Goal: Transaction & Acquisition: Purchase product/service

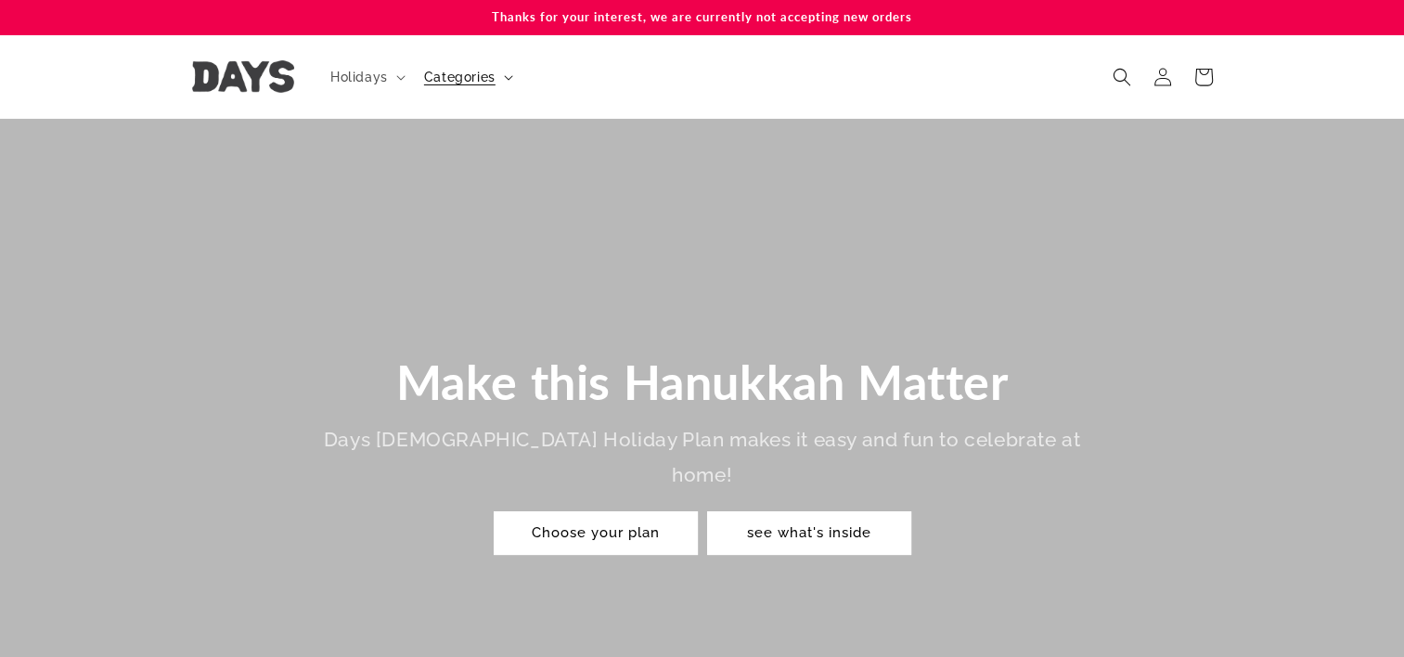
click at [472, 85] on summary "Categories" at bounding box center [467, 77] width 108 height 39
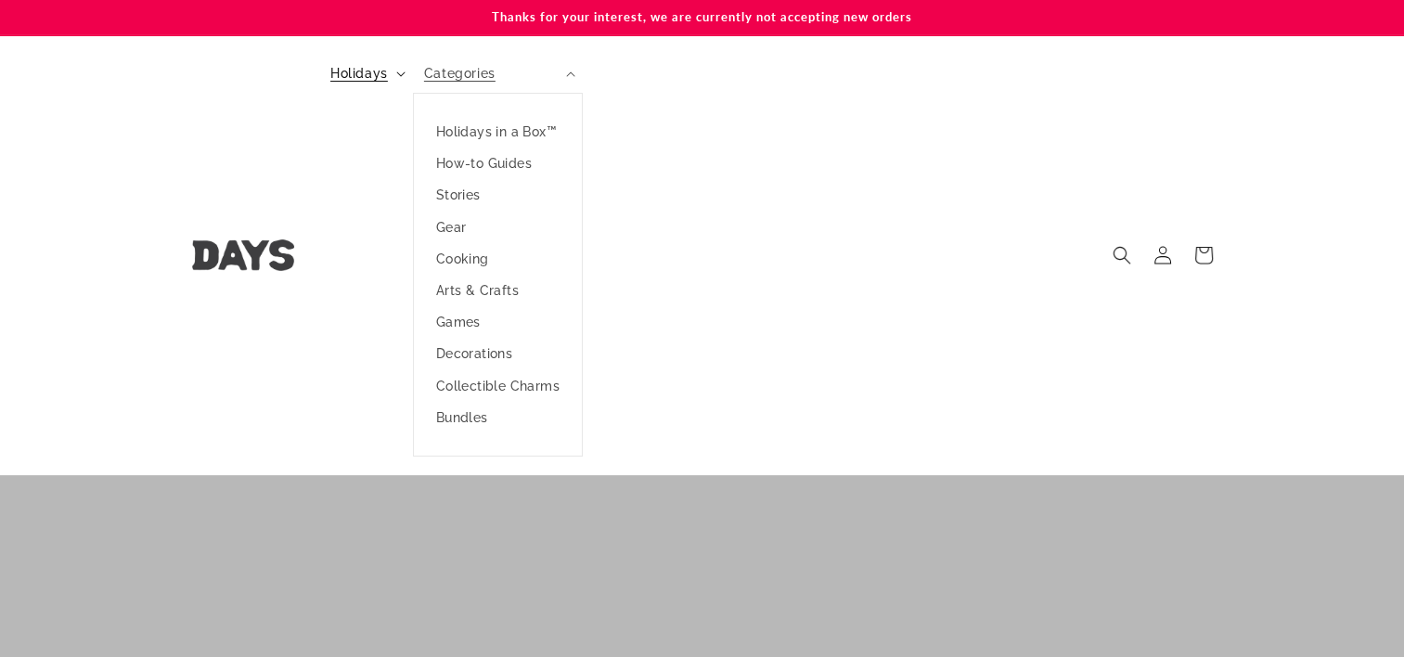
click at [379, 73] on span "Holidays" at bounding box center [359, 73] width 58 height 17
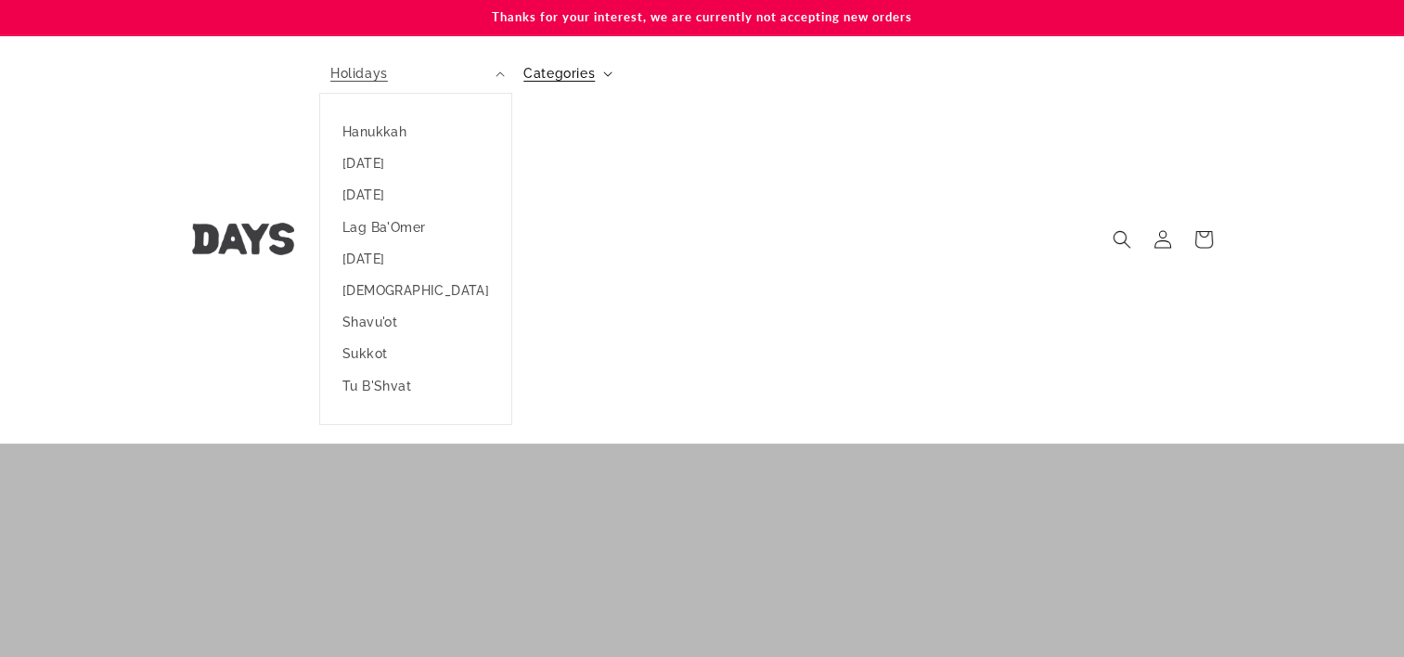
click at [527, 59] on header "Holidays Holidays Hanukkah Passover Purim Lag Ba'Omer" at bounding box center [703, 239] width 1114 height 408
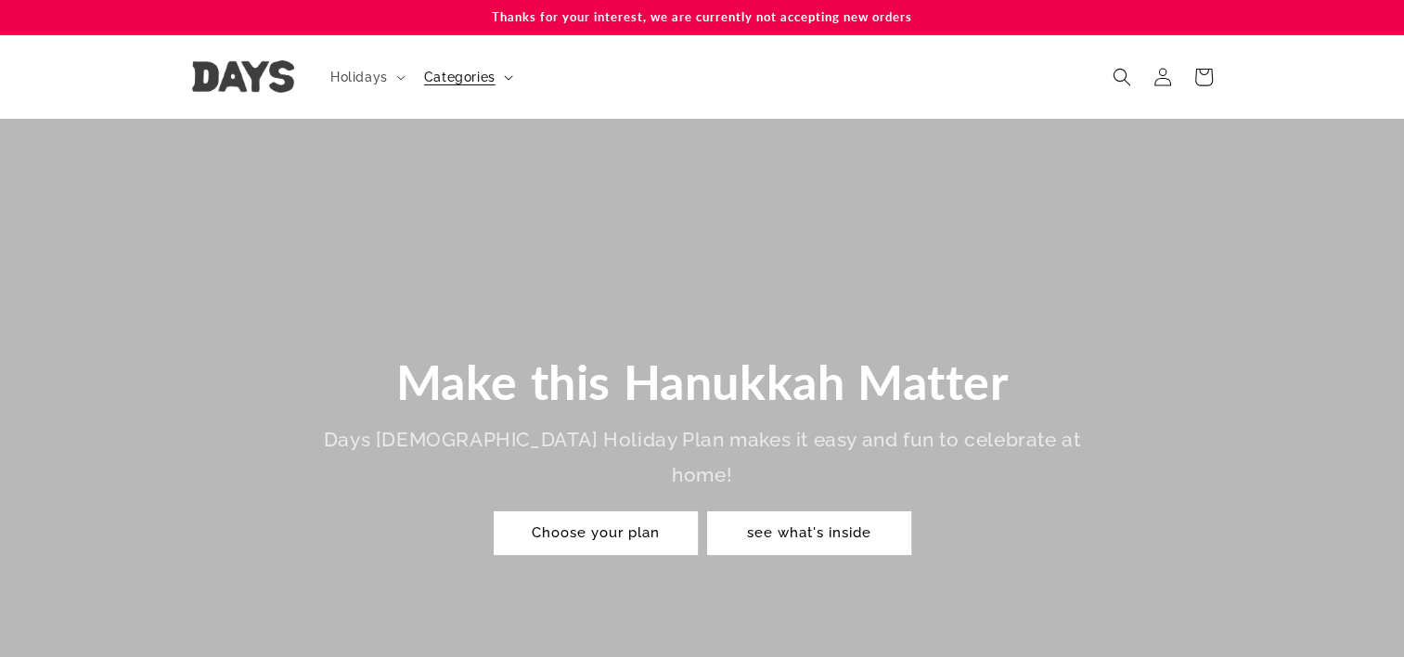
click at [468, 75] on span "Categories" at bounding box center [459, 77] width 71 height 17
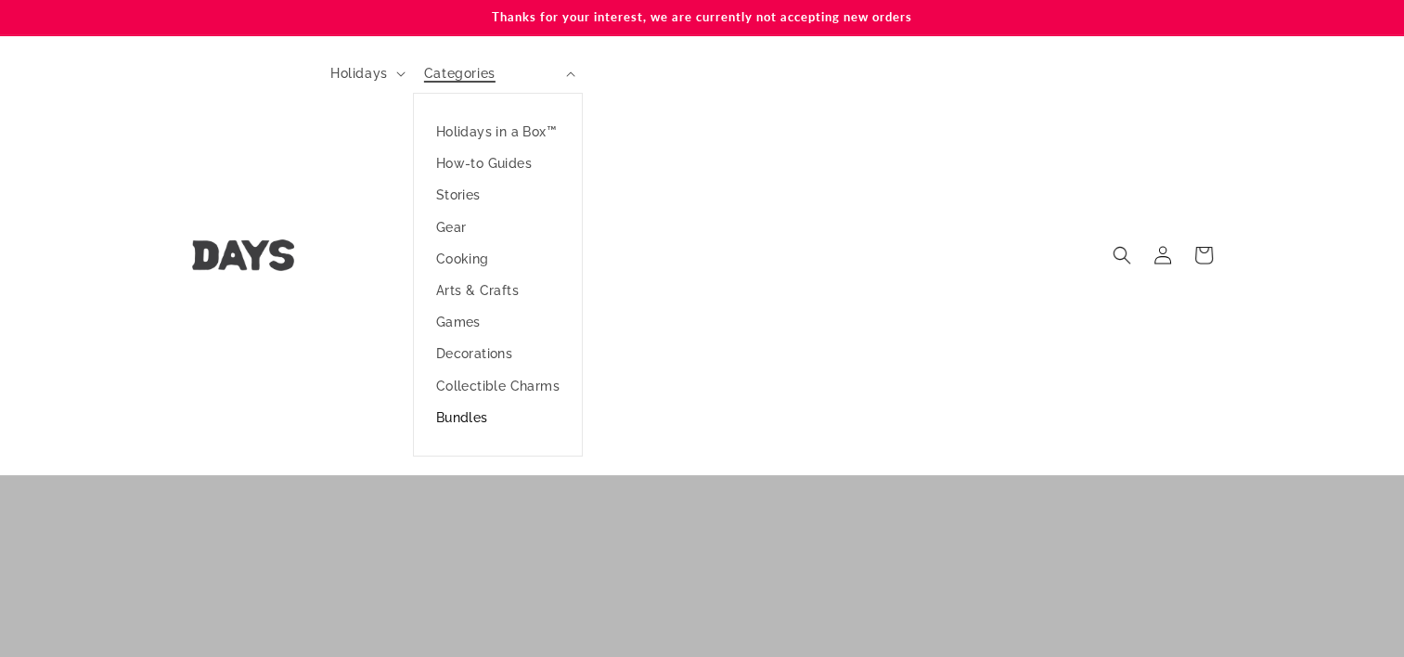
click at [471, 416] on link "Bundles" at bounding box center [498, 418] width 168 height 32
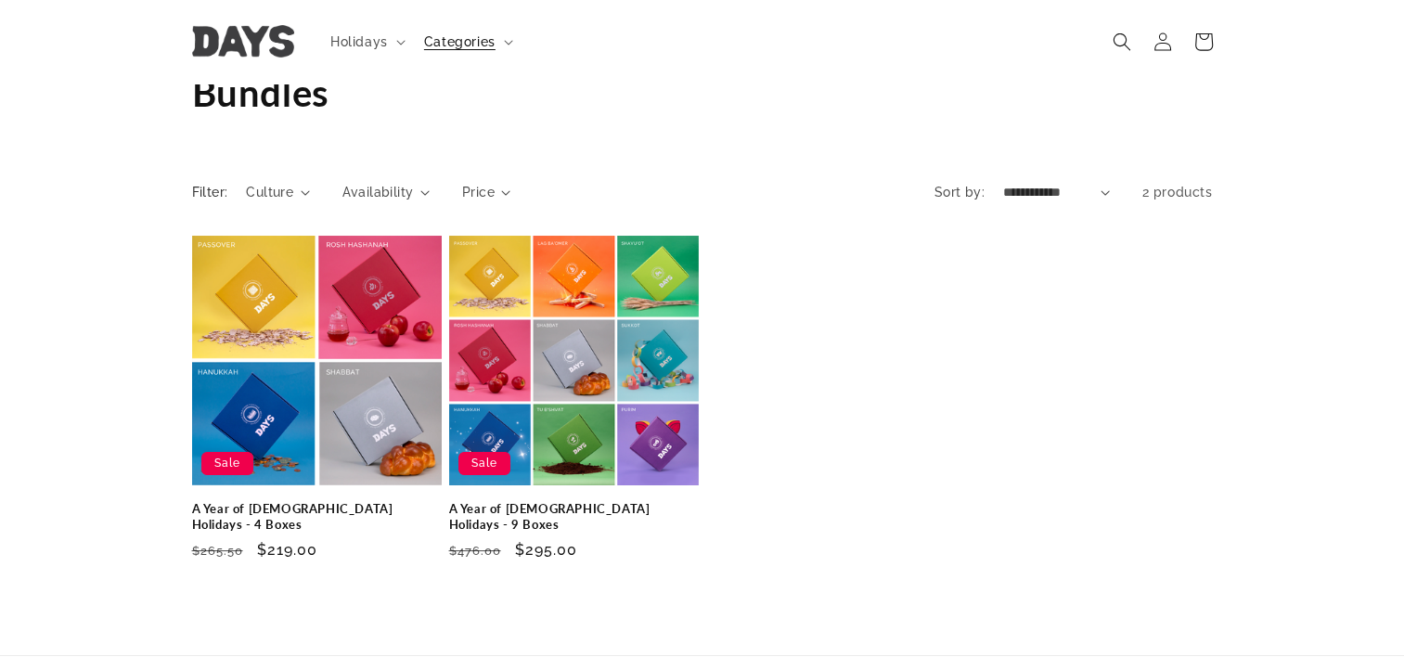
scroll to position [65, 0]
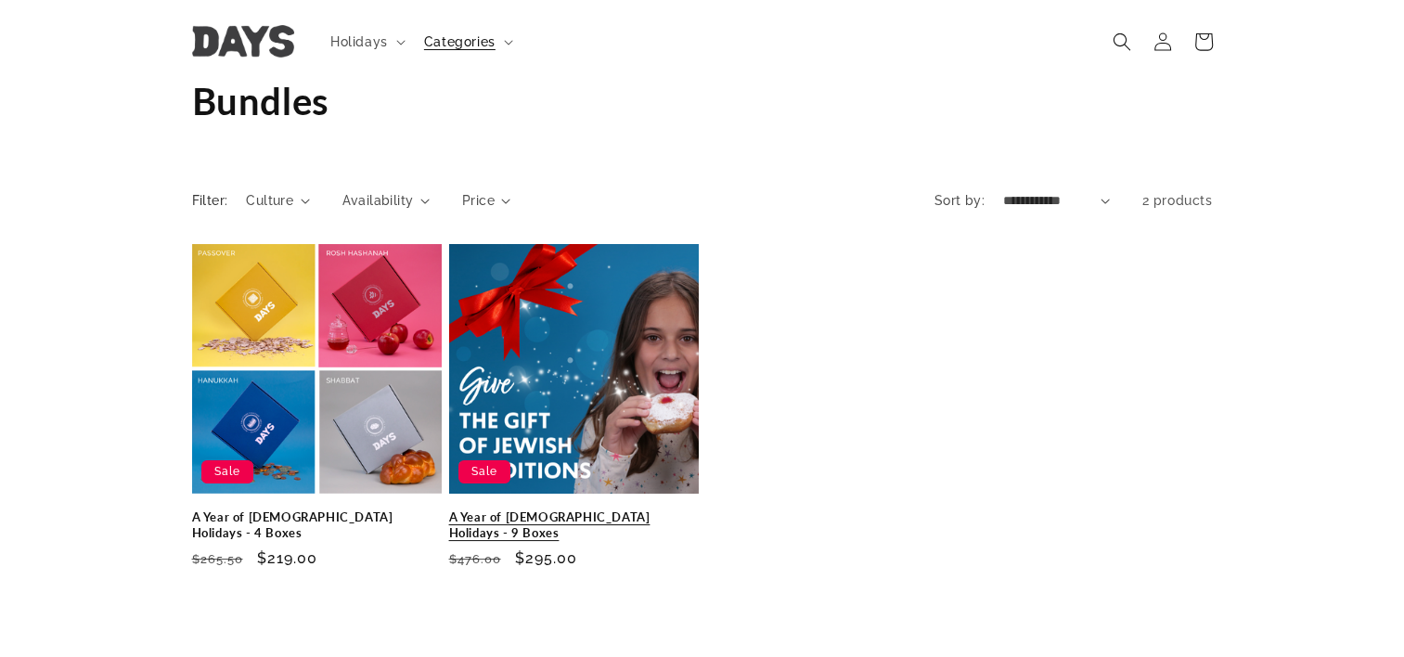
click at [598, 510] on link "A Year of [DEMOGRAPHIC_DATA] Holidays - 9 Boxes" at bounding box center [574, 526] width 250 height 32
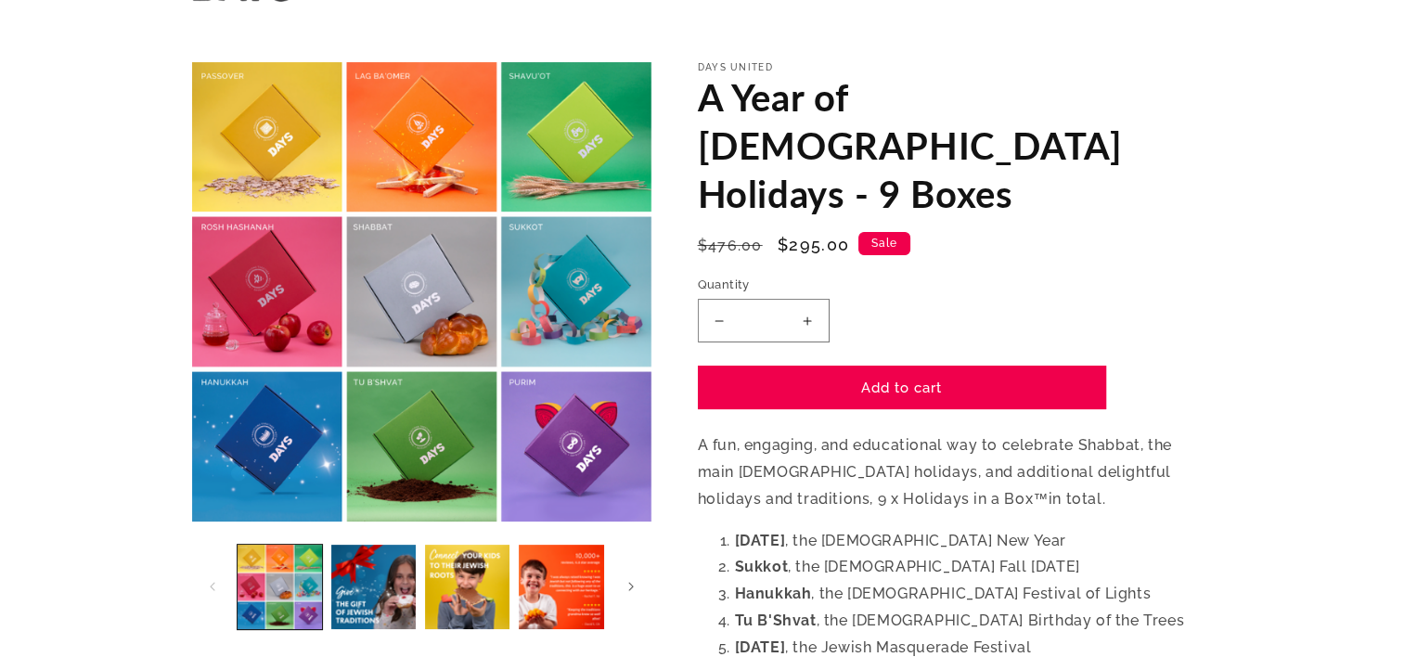
scroll to position [126, 0]
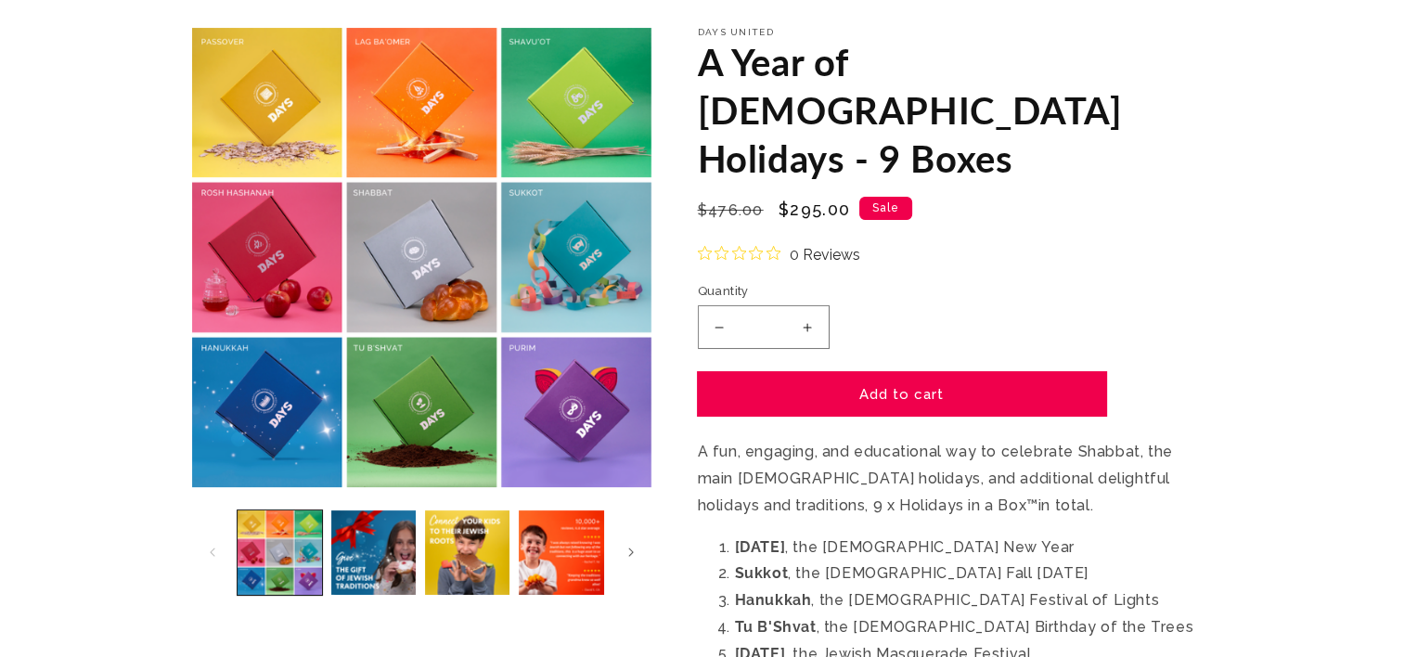
click at [859, 372] on button "Add to cart" at bounding box center [902, 394] width 408 height 44
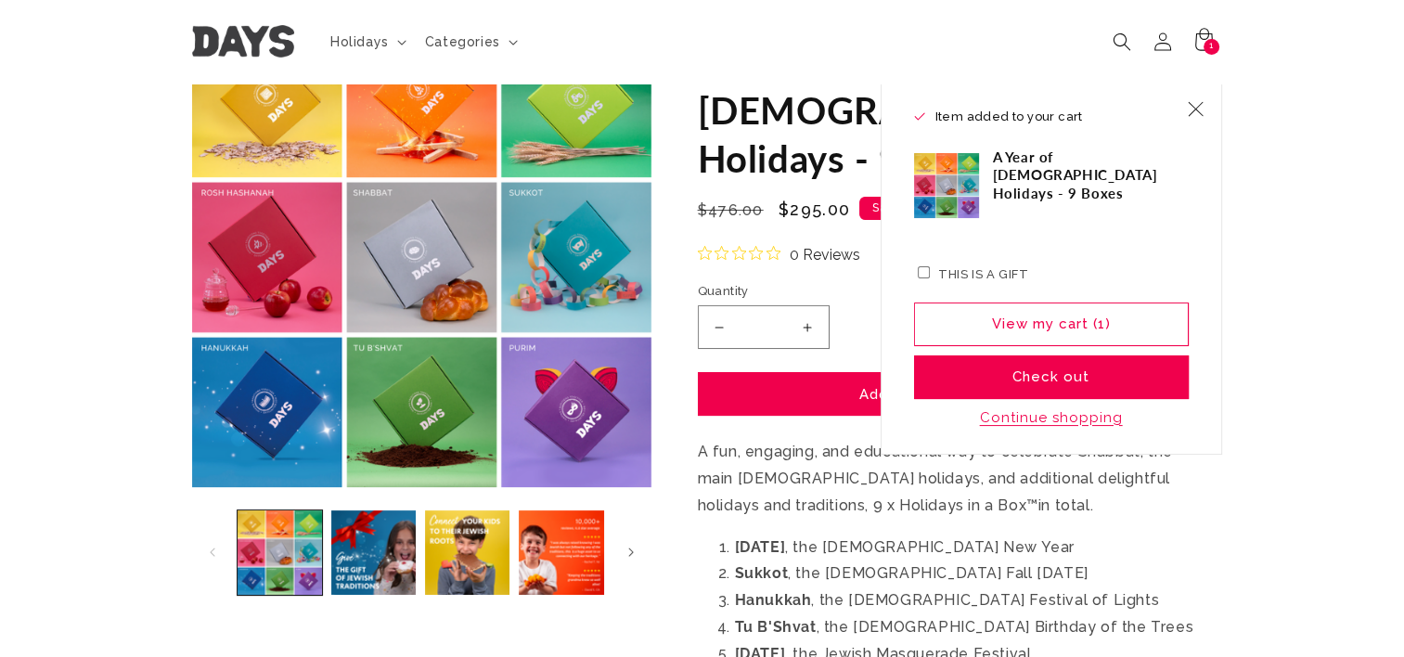
scroll to position [0, 0]
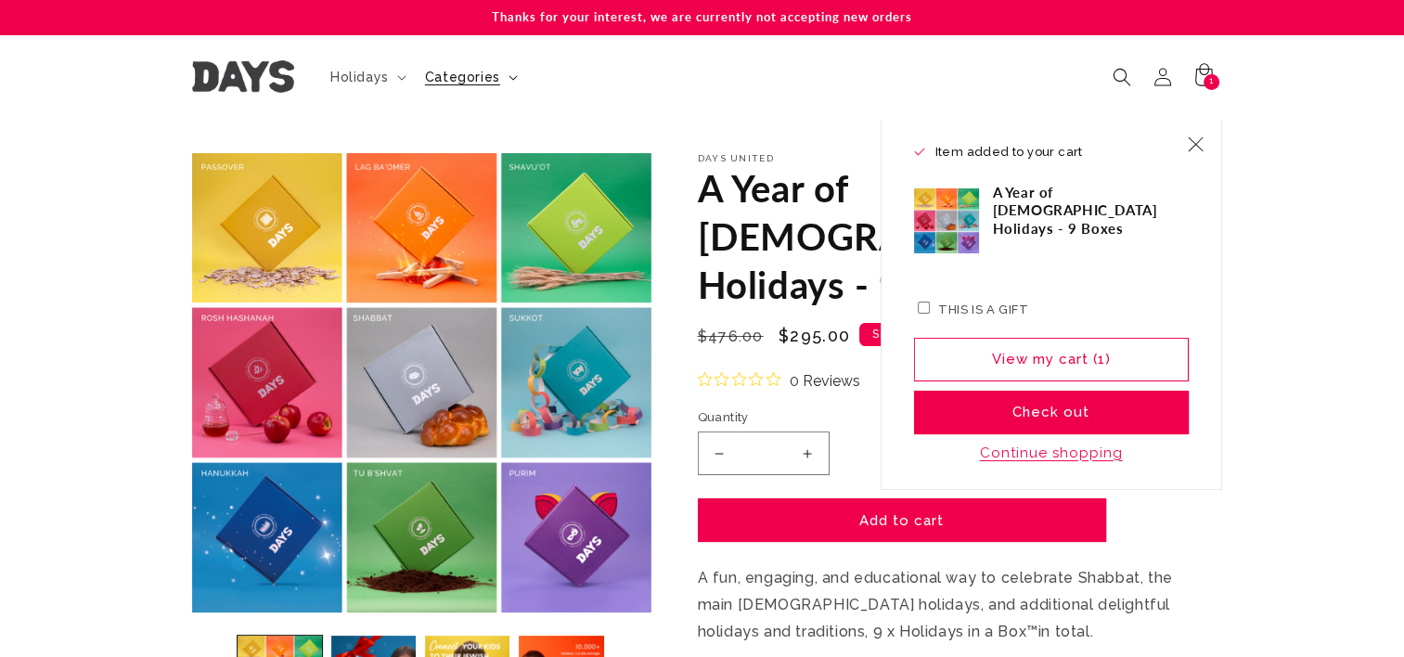
click at [466, 82] on span "Categories" at bounding box center [462, 77] width 75 height 17
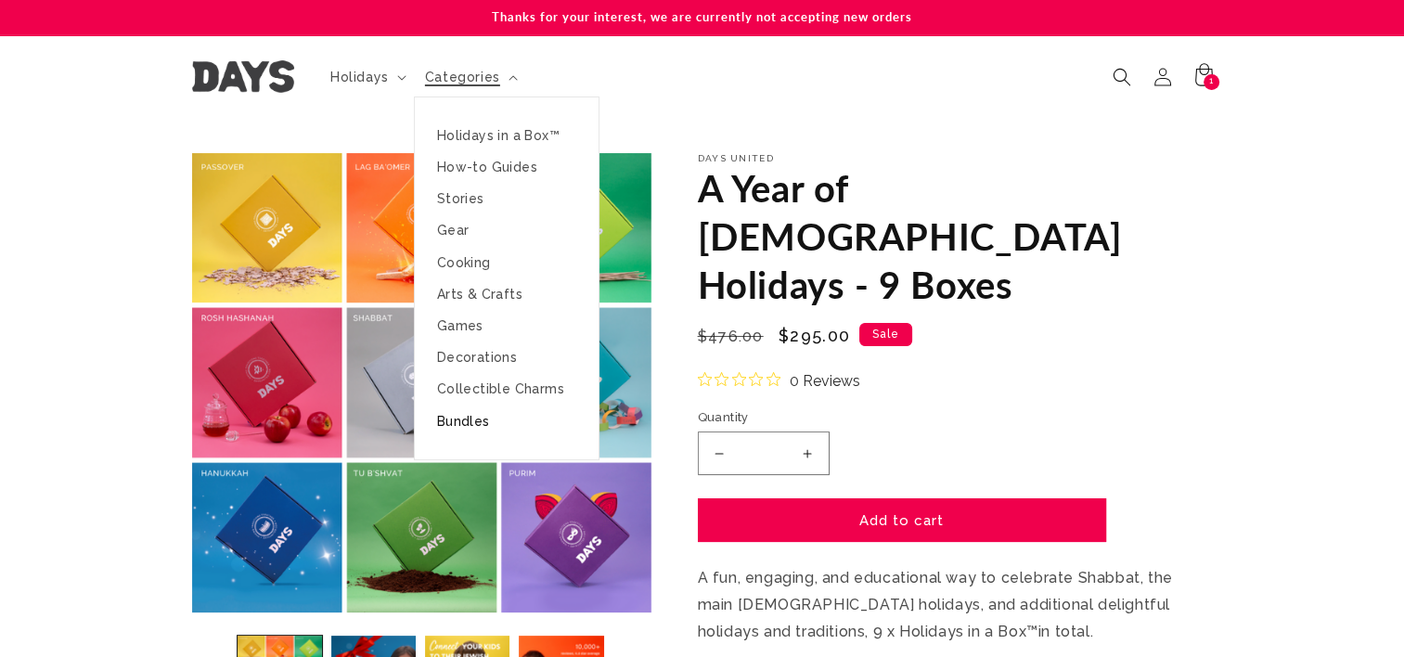
click at [478, 418] on link "Bundles" at bounding box center [507, 422] width 184 height 32
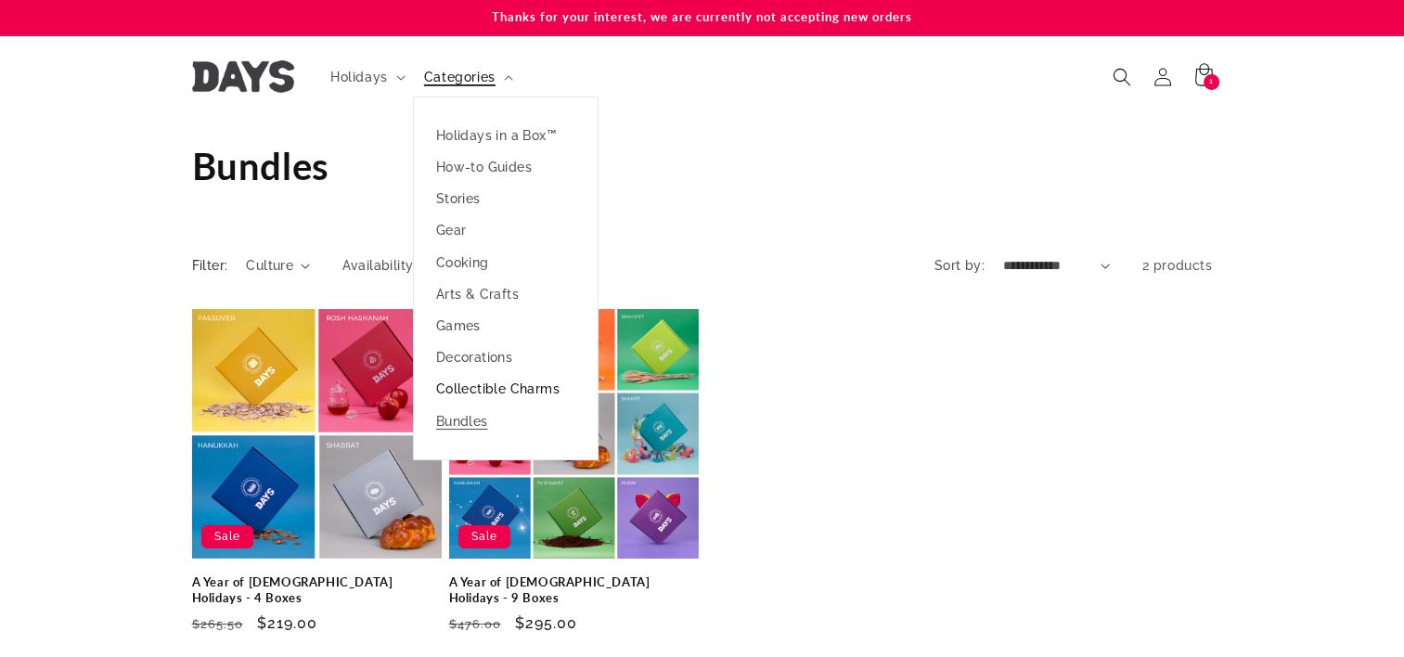
click at [490, 394] on link "Collectible Charms" at bounding box center [506, 389] width 184 height 32
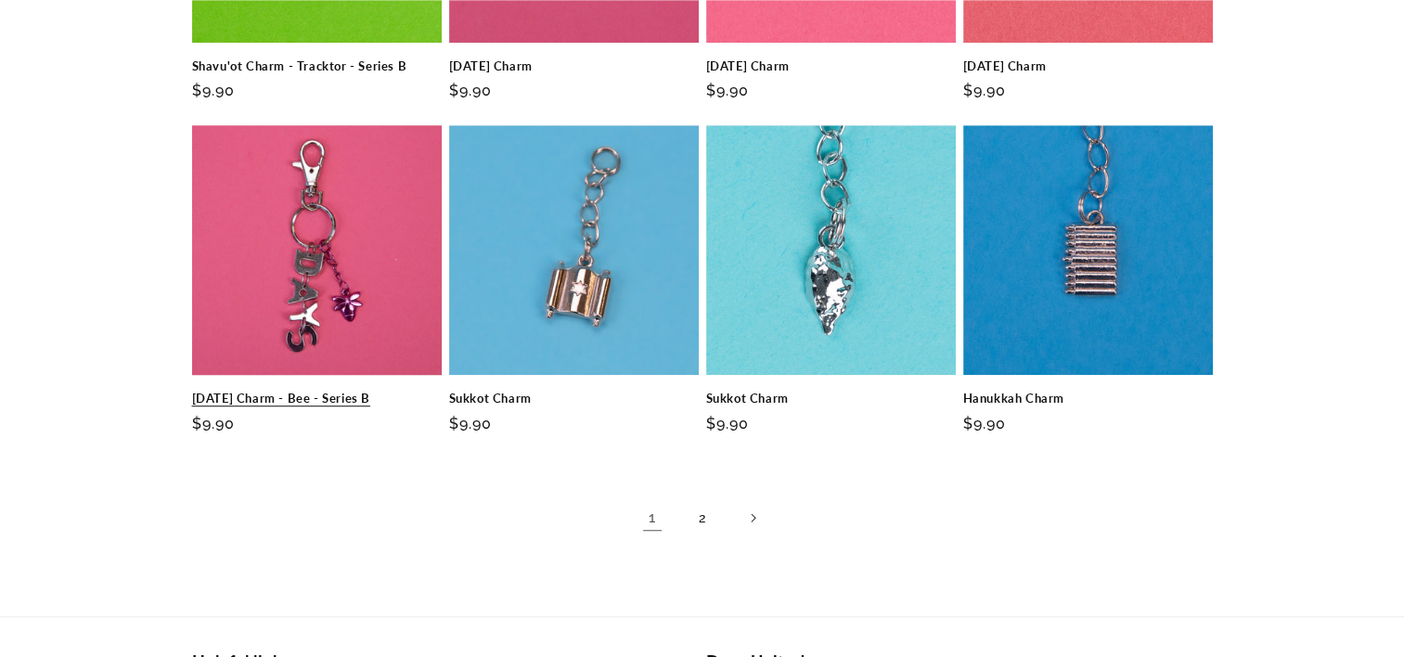
scroll to position [1183, 0]
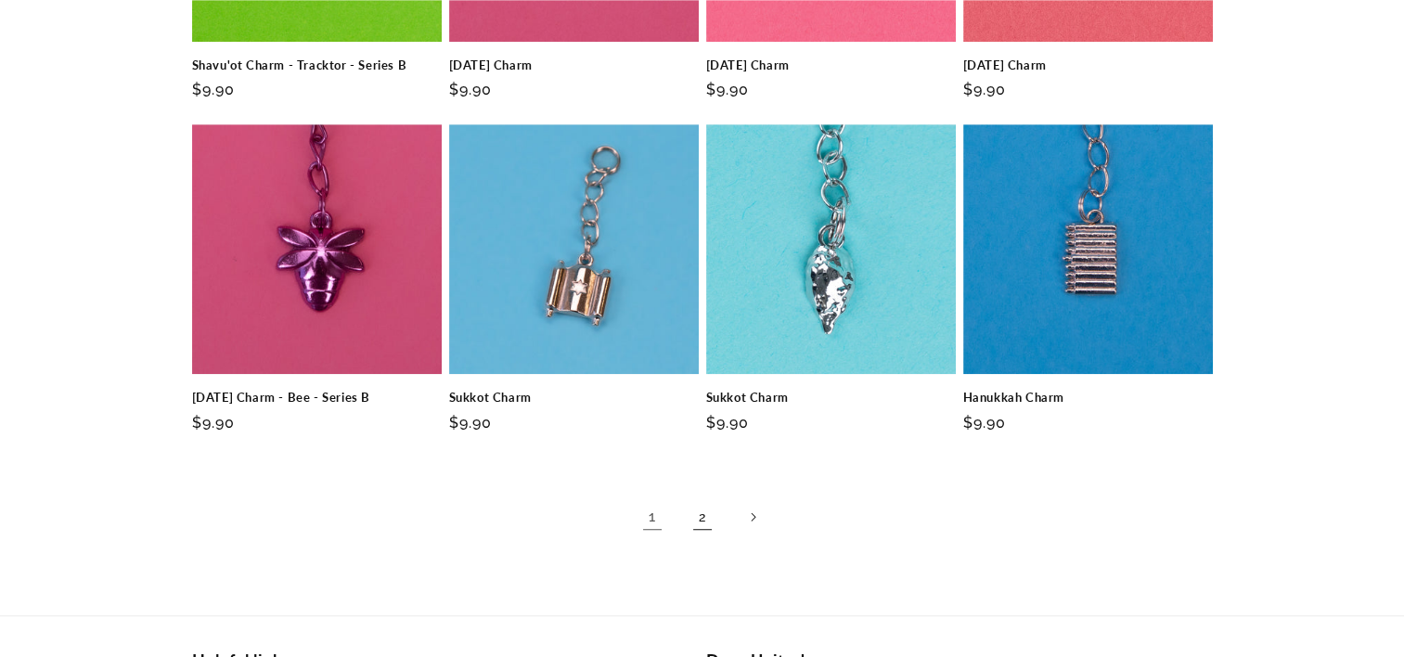
click at [704, 526] on link "2" at bounding box center [702, 517] width 41 height 41
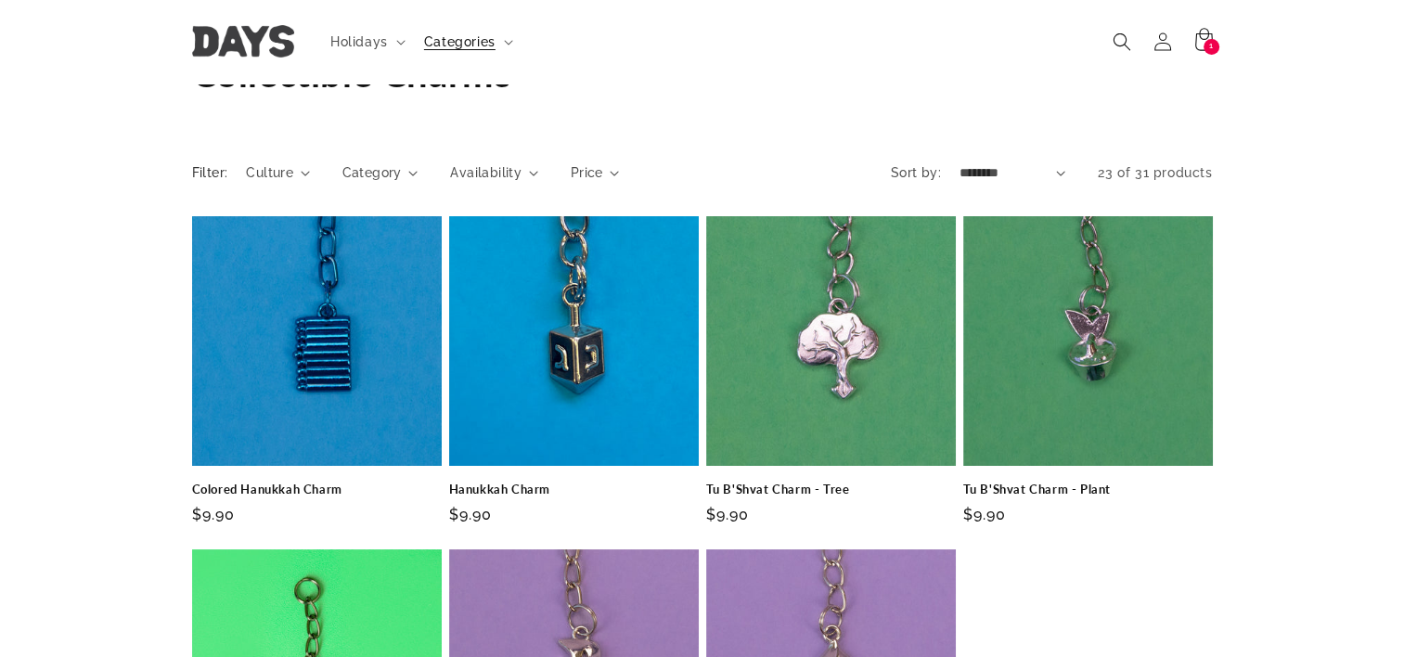
scroll to position [41, 0]
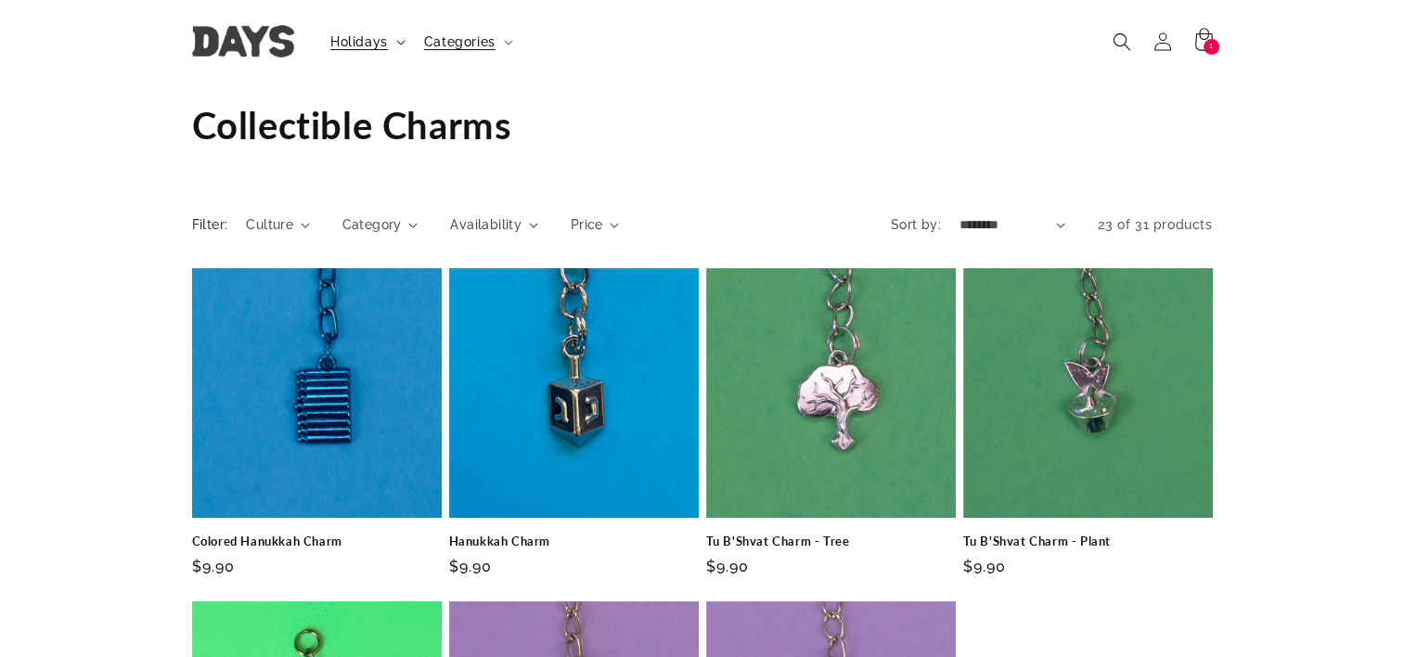
click at [397, 40] on icon at bounding box center [400, 43] width 9 height 6
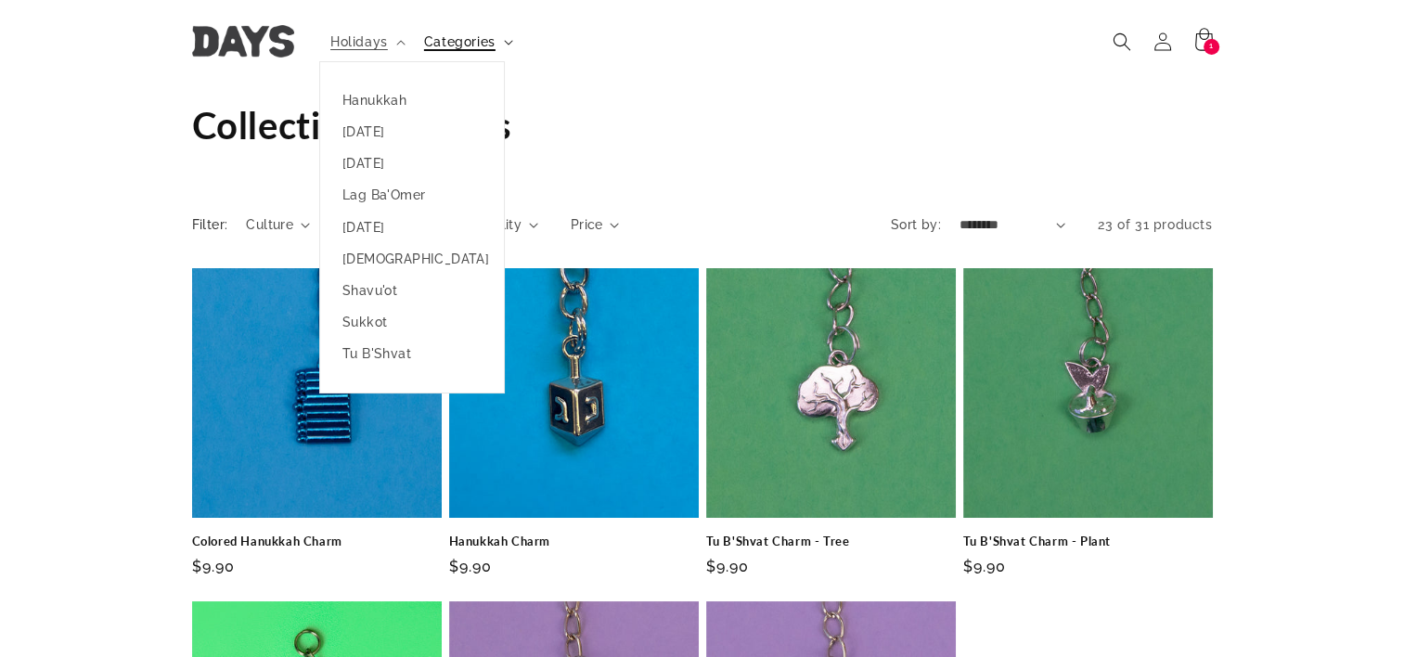
click at [501, 48] on summary "Categories" at bounding box center [467, 41] width 108 height 39
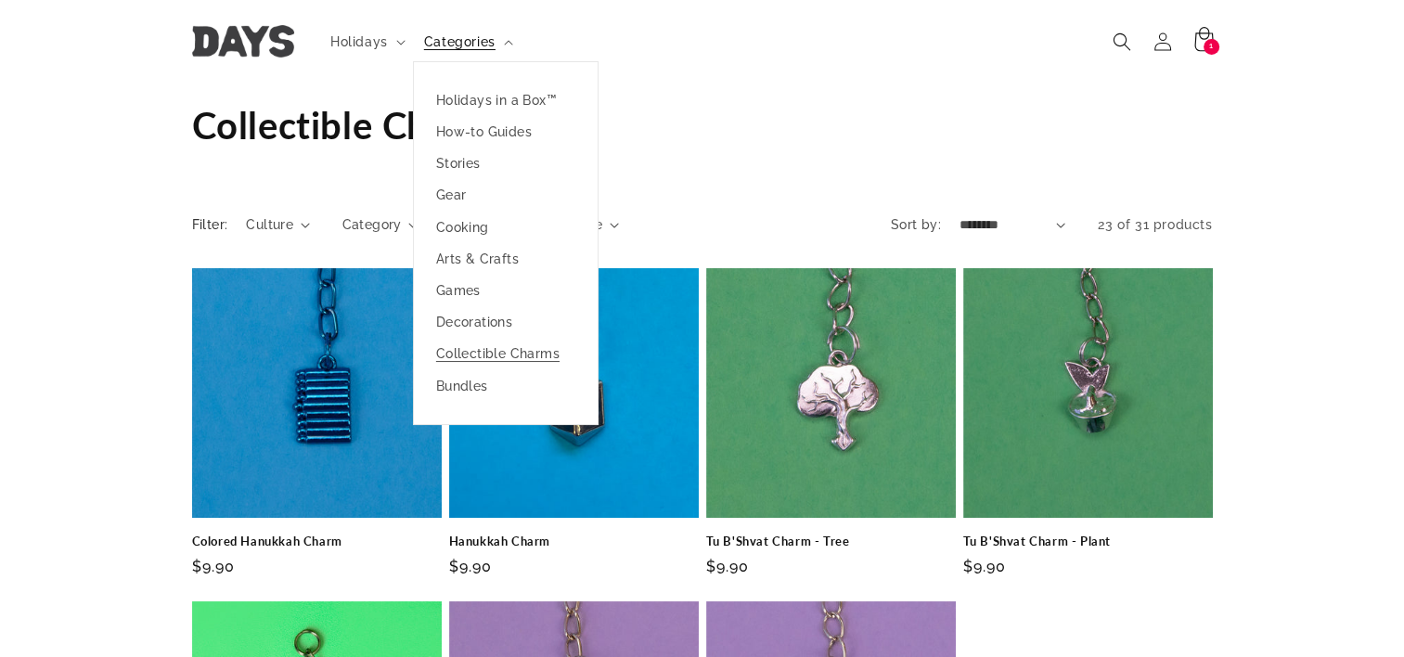
click at [1219, 37] on icon at bounding box center [1204, 41] width 44 height 44
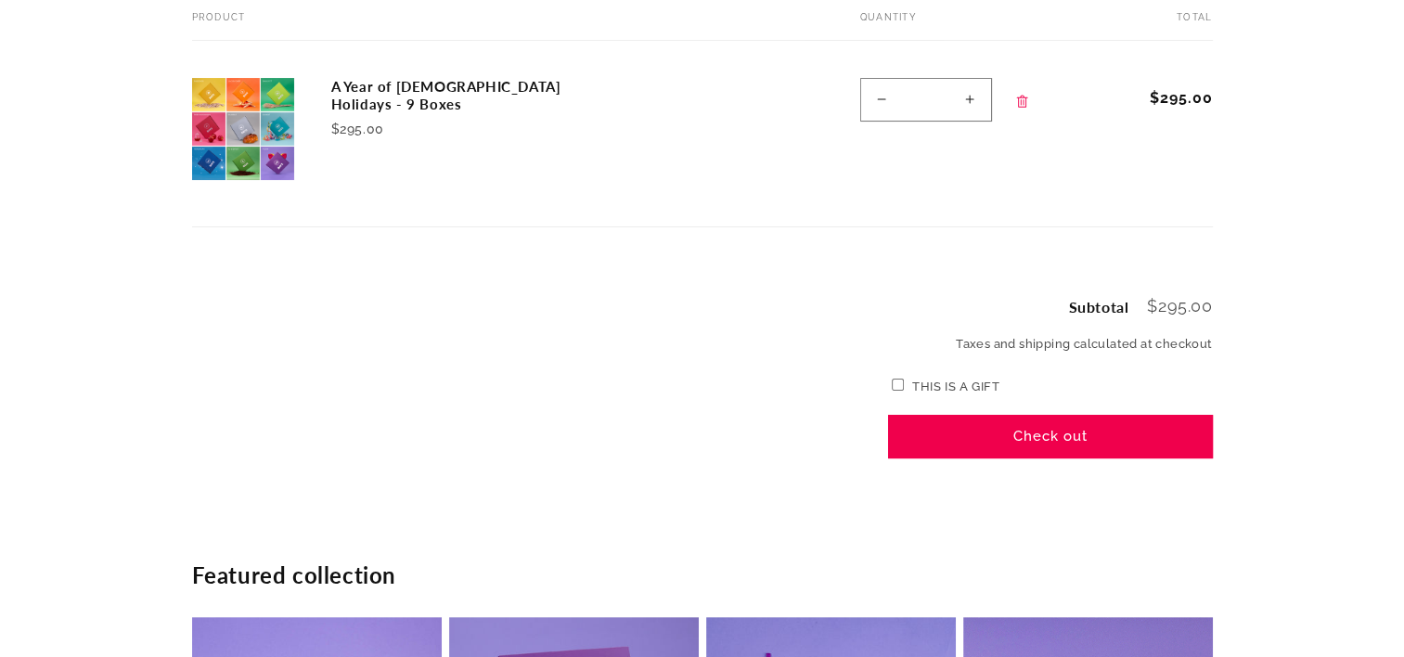
scroll to position [270, 0]
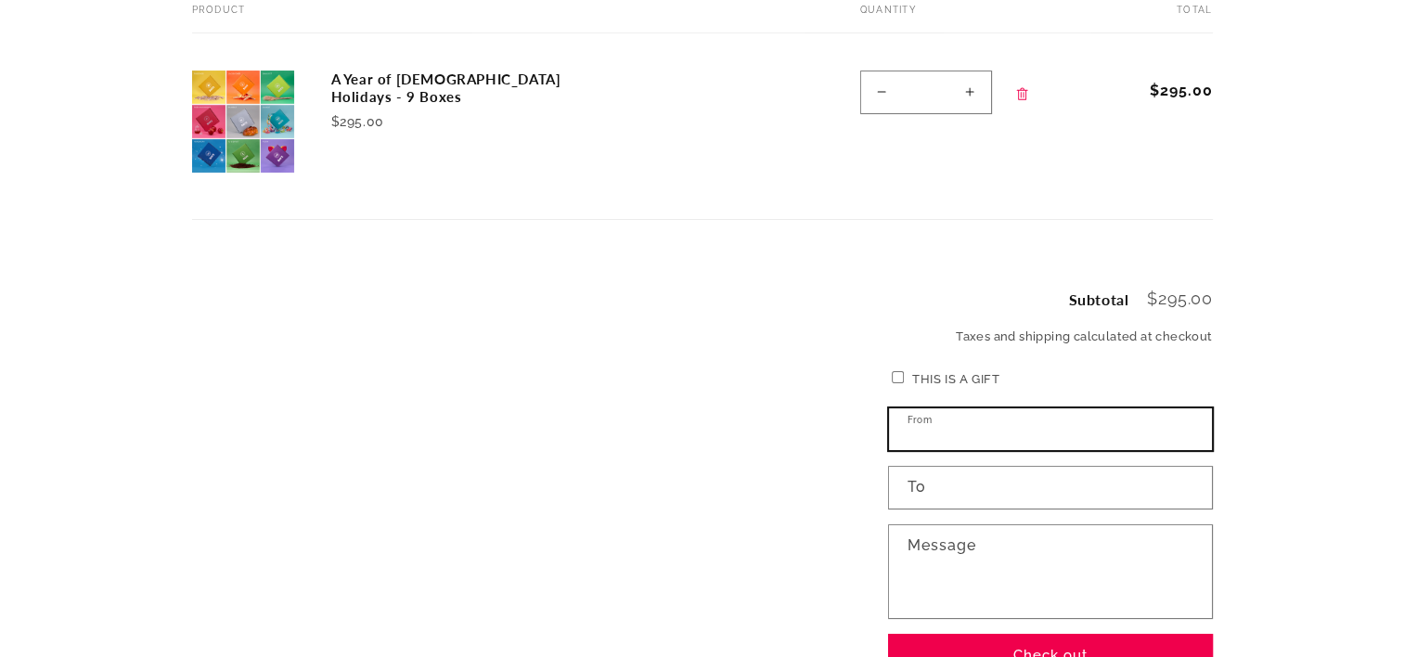
click at [987, 422] on input "From" at bounding box center [1050, 429] width 323 height 42
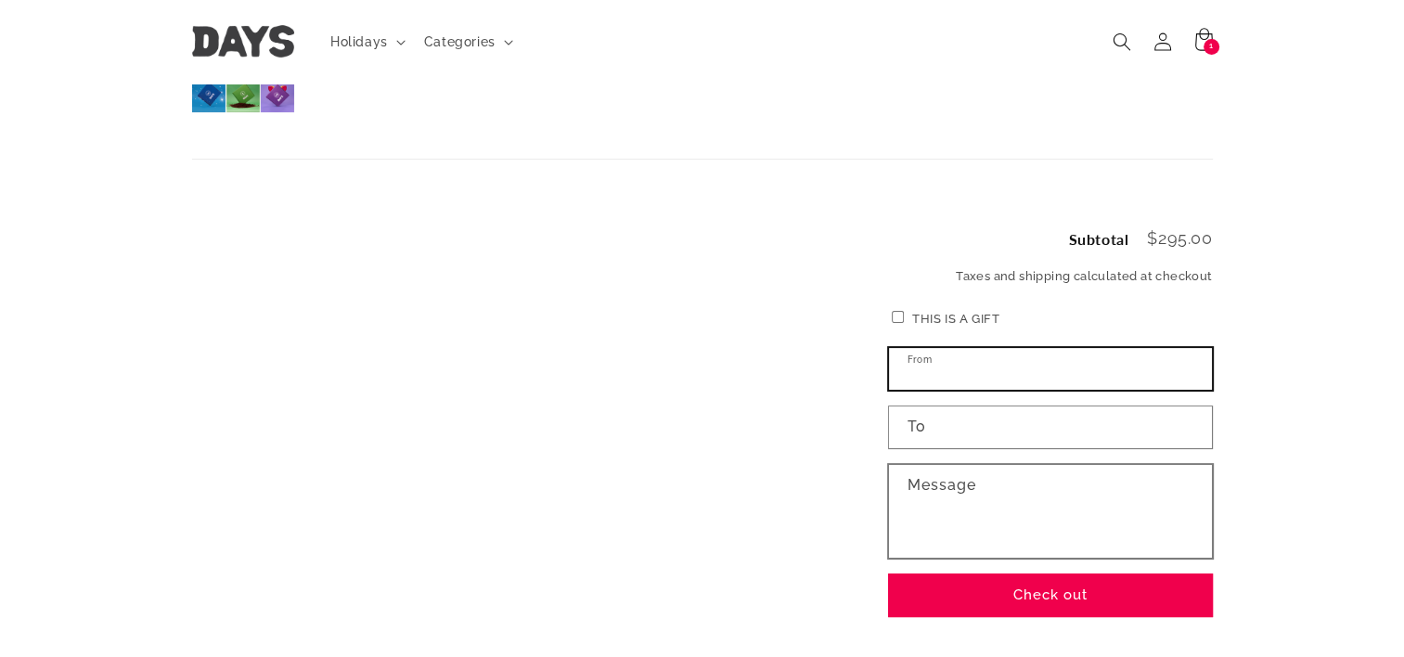
scroll to position [322, 0]
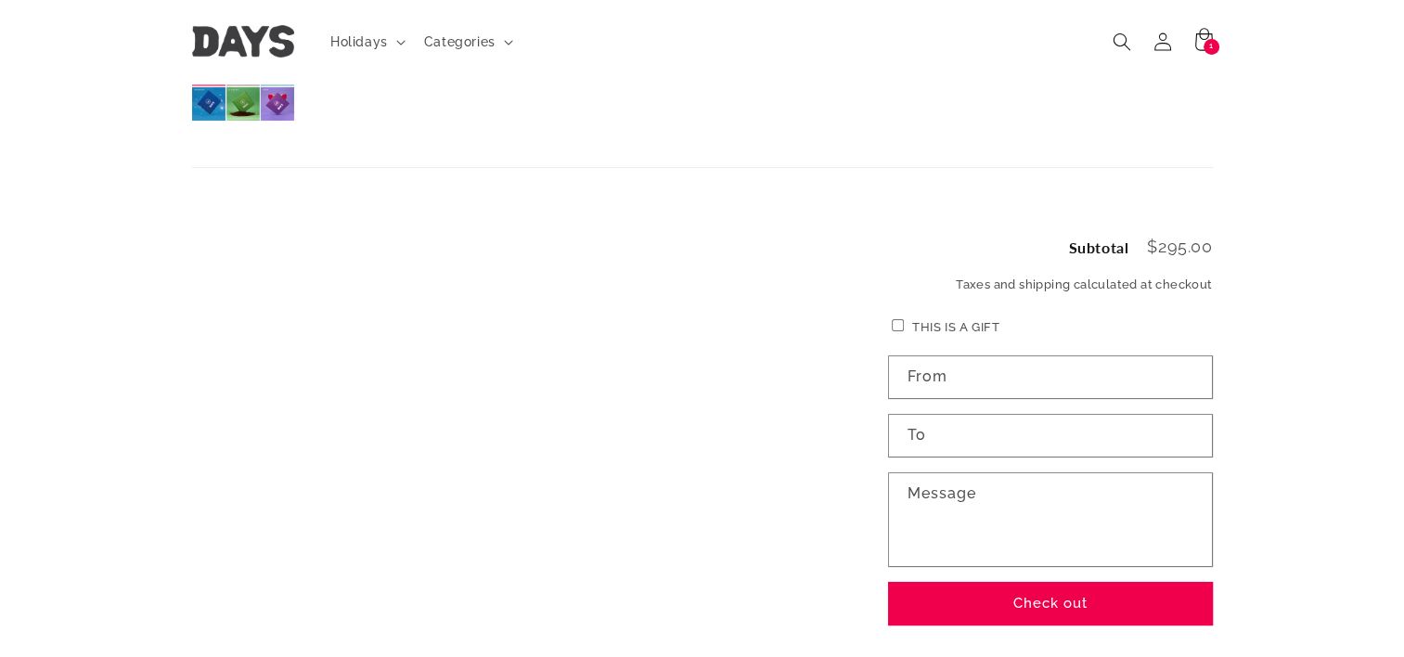
click at [900, 314] on p "This is a gift" at bounding box center [1050, 327] width 325 height 27
click at [900, 316] on p "This is a gift" at bounding box center [1050, 327] width 325 height 27
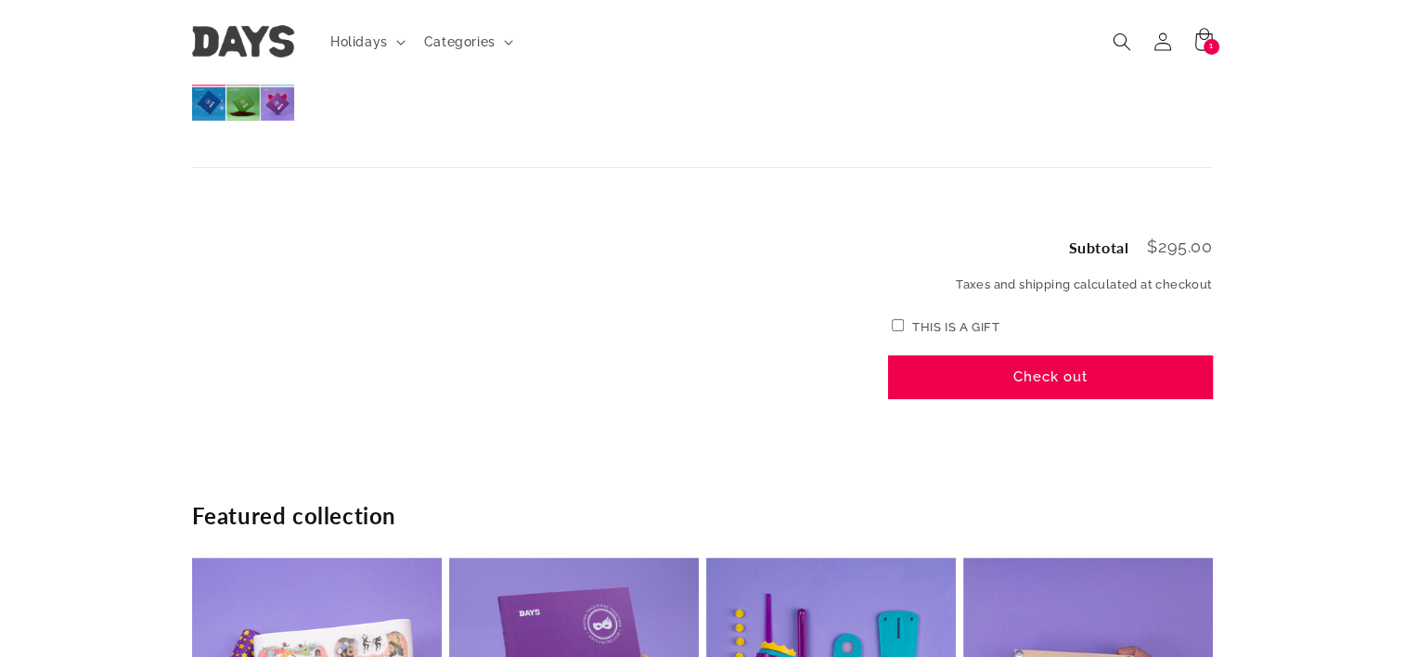
click at [1031, 408] on shopify-accelerated-checkout-cart at bounding box center [1050, 437] width 325 height 59
click at [1043, 388] on button "Check out" at bounding box center [1050, 377] width 325 height 44
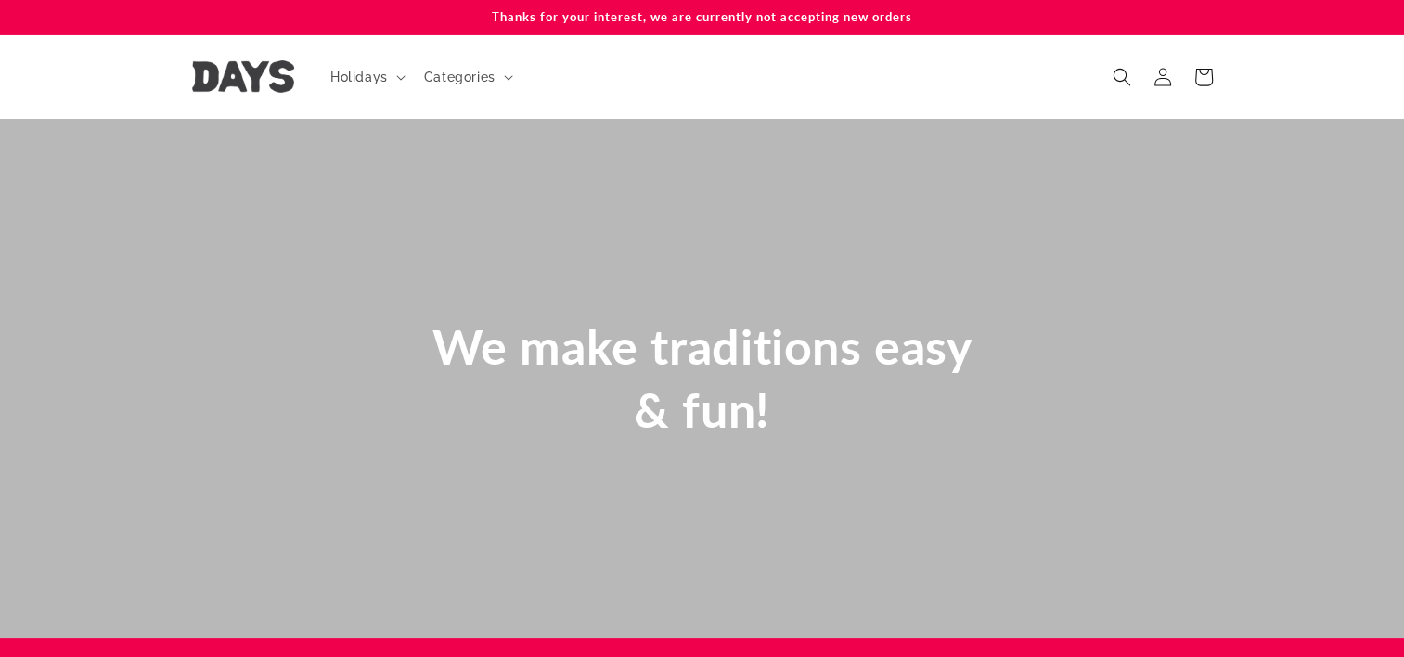
scroll to position [0, 1403]
drag, startPoint x: 917, startPoint y: 19, endPoint x: 486, endPoint y: 13, distance: 430.7
click at [486, 13] on p "Thanks for your interest, we are currently not accepting new orders" at bounding box center [702, 17] width 1021 height 34
